Goal: Navigation & Orientation: Go to known website

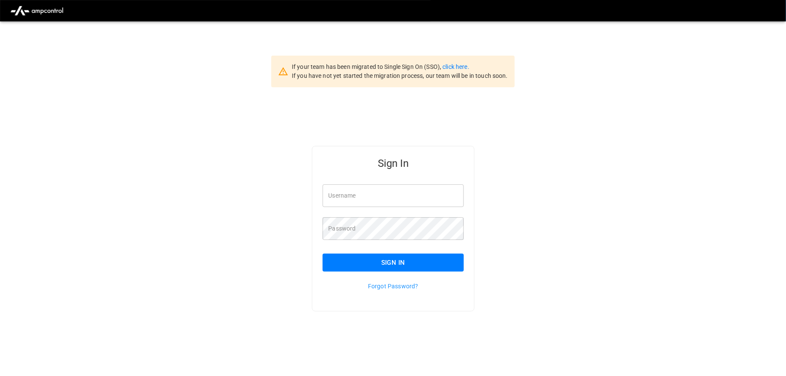
click at [334, 196] on input "Username" at bounding box center [394, 195] width 142 height 23
type input "**********"
click at [387, 266] on button "Sign In" at bounding box center [394, 263] width 142 height 18
